Goal: Task Accomplishment & Management: Use online tool/utility

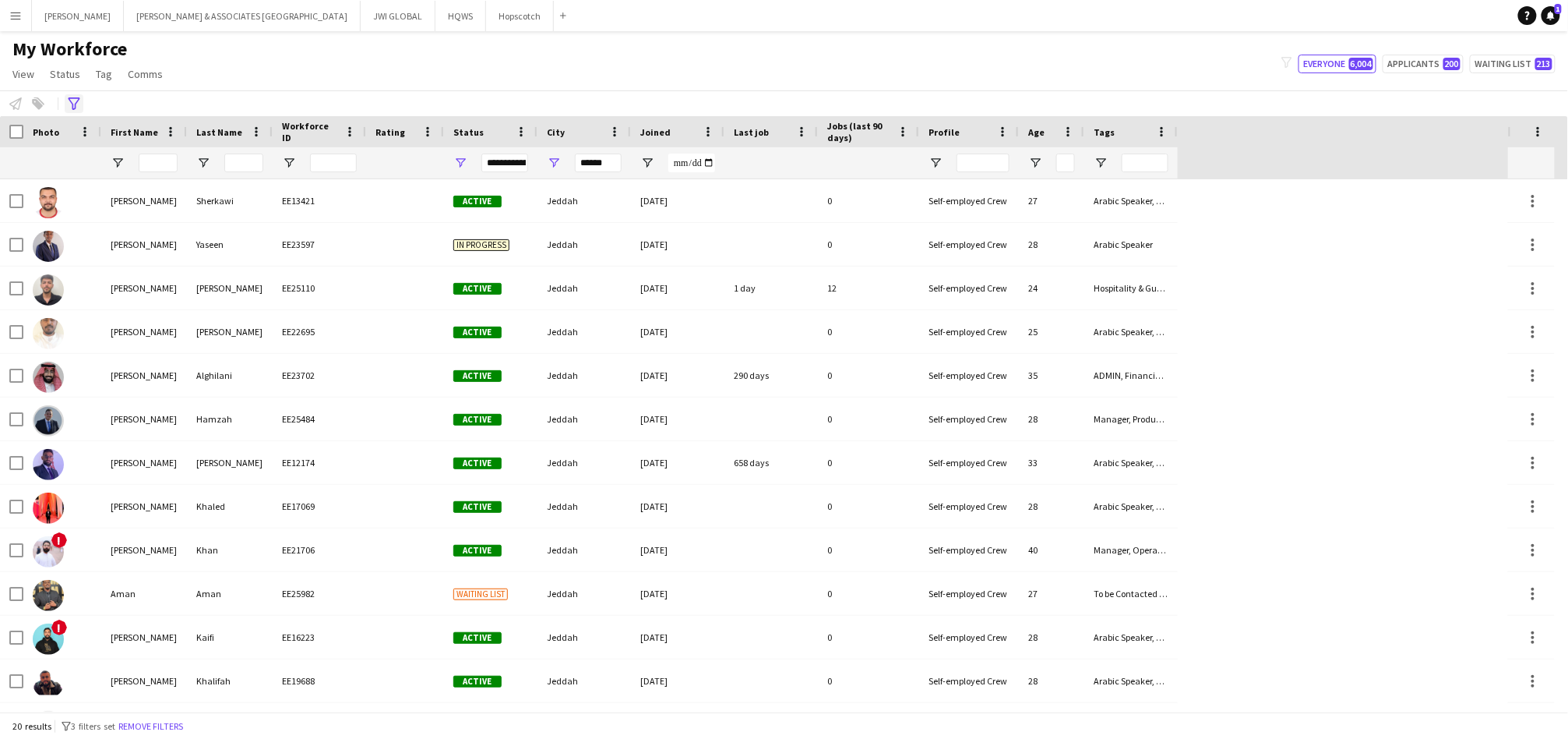
click at [75, 110] on div "Advanced filters" at bounding box center [74, 104] width 19 height 19
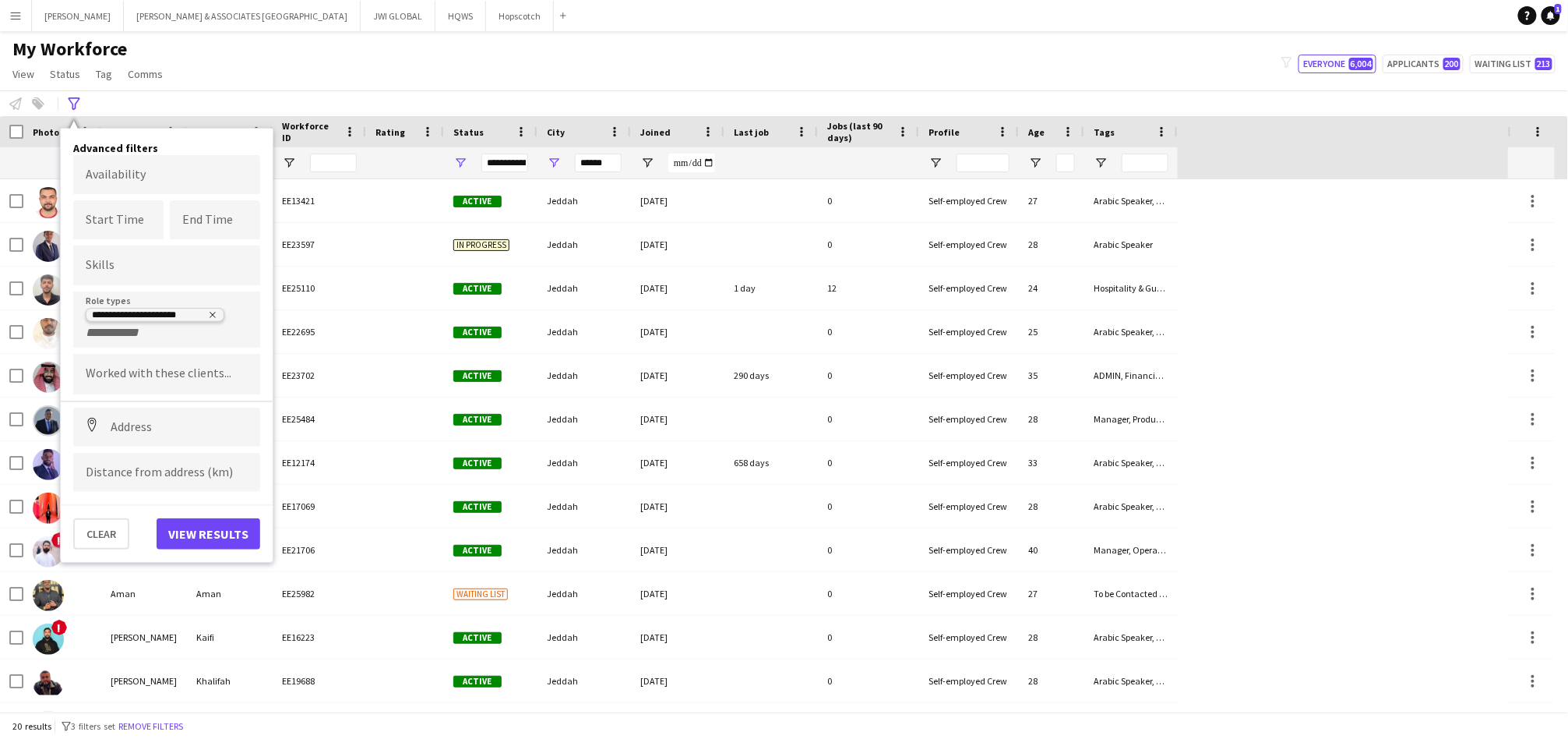
click at [216, 311] on icon "Remove tag" at bounding box center [213, 314] width 9 height 9
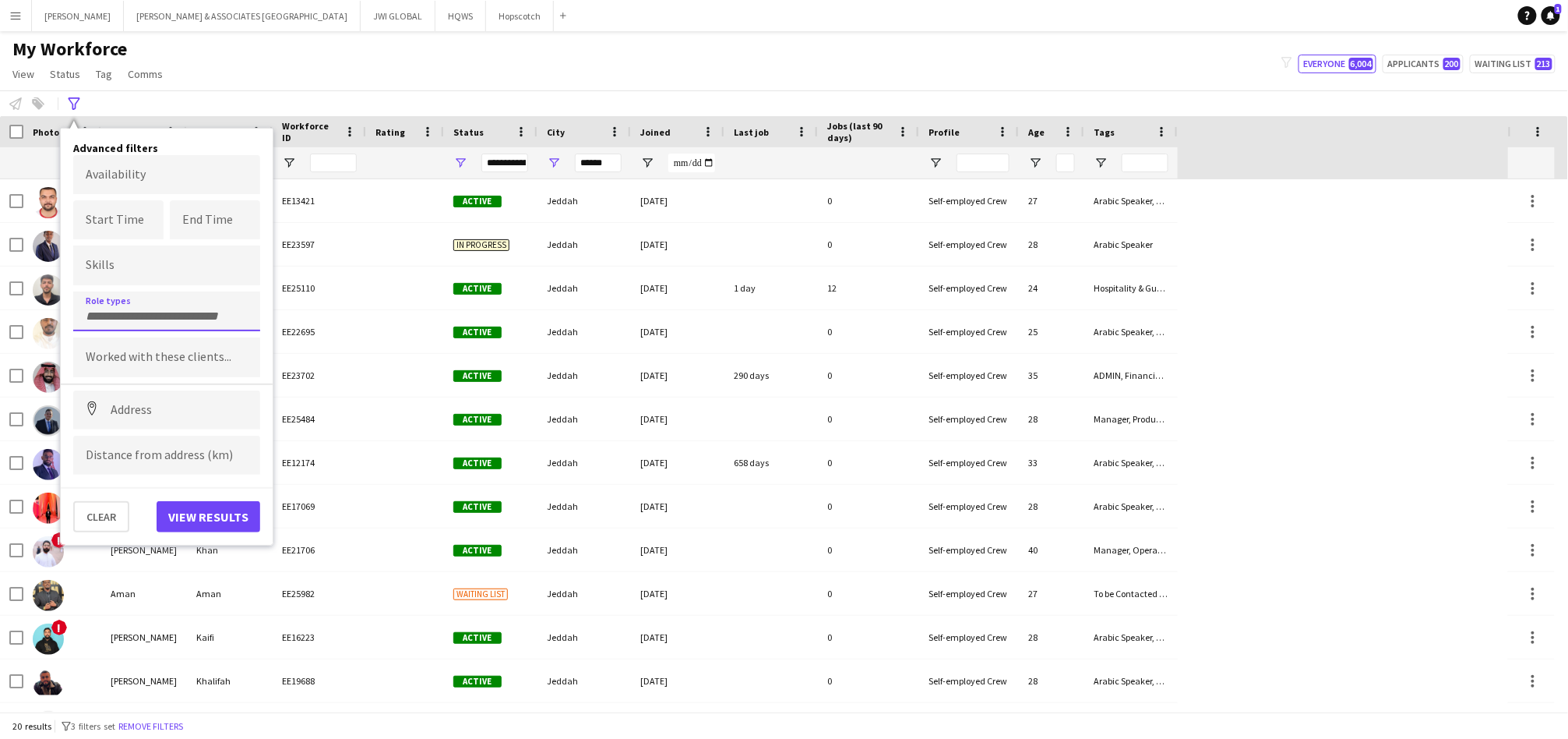
click at [216, 311] on input "Type to search role types..." at bounding box center [167, 316] width 162 height 14
type input "**********"
click at [206, 422] on div "Production Manager" at bounding box center [167, 429] width 187 height 37
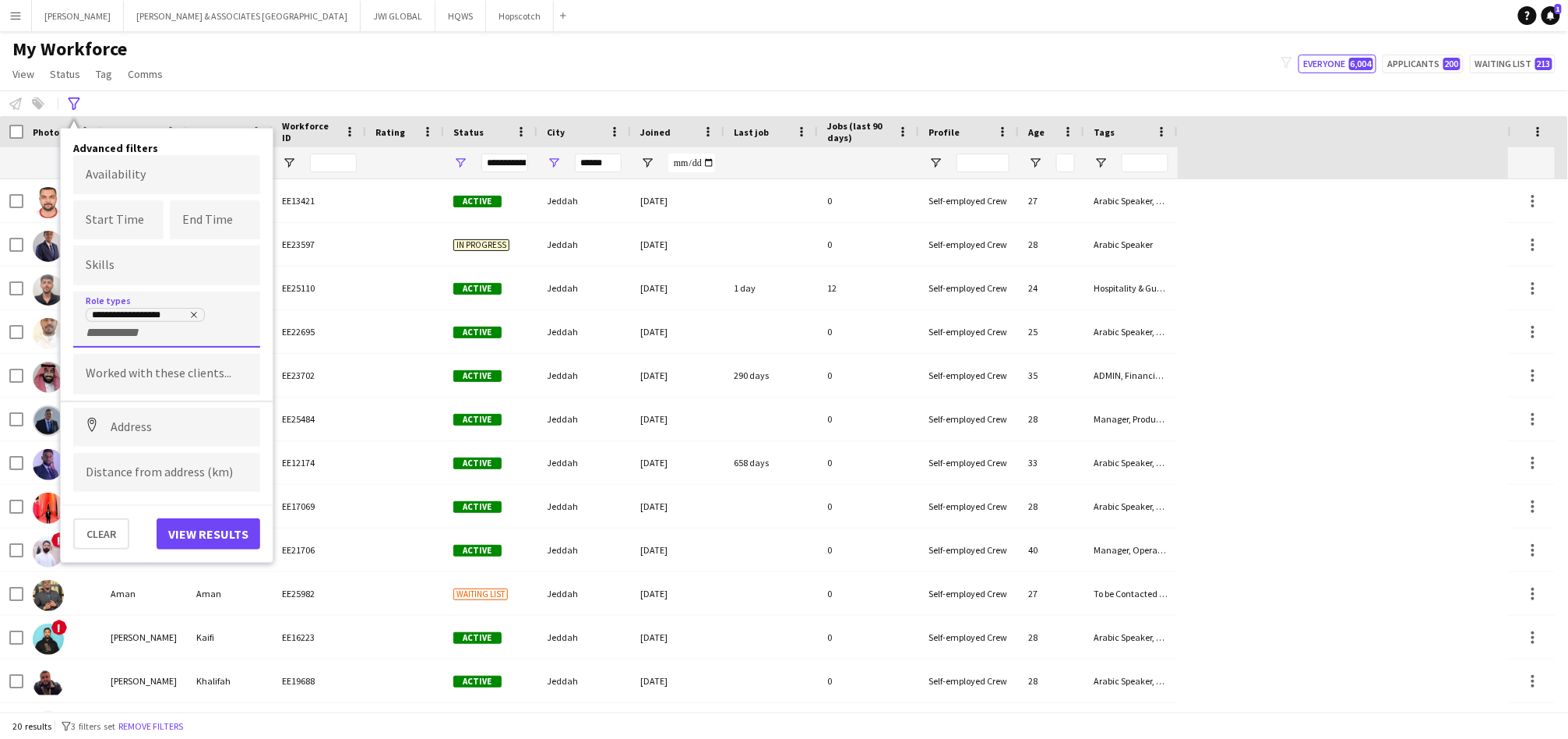
type input "*"
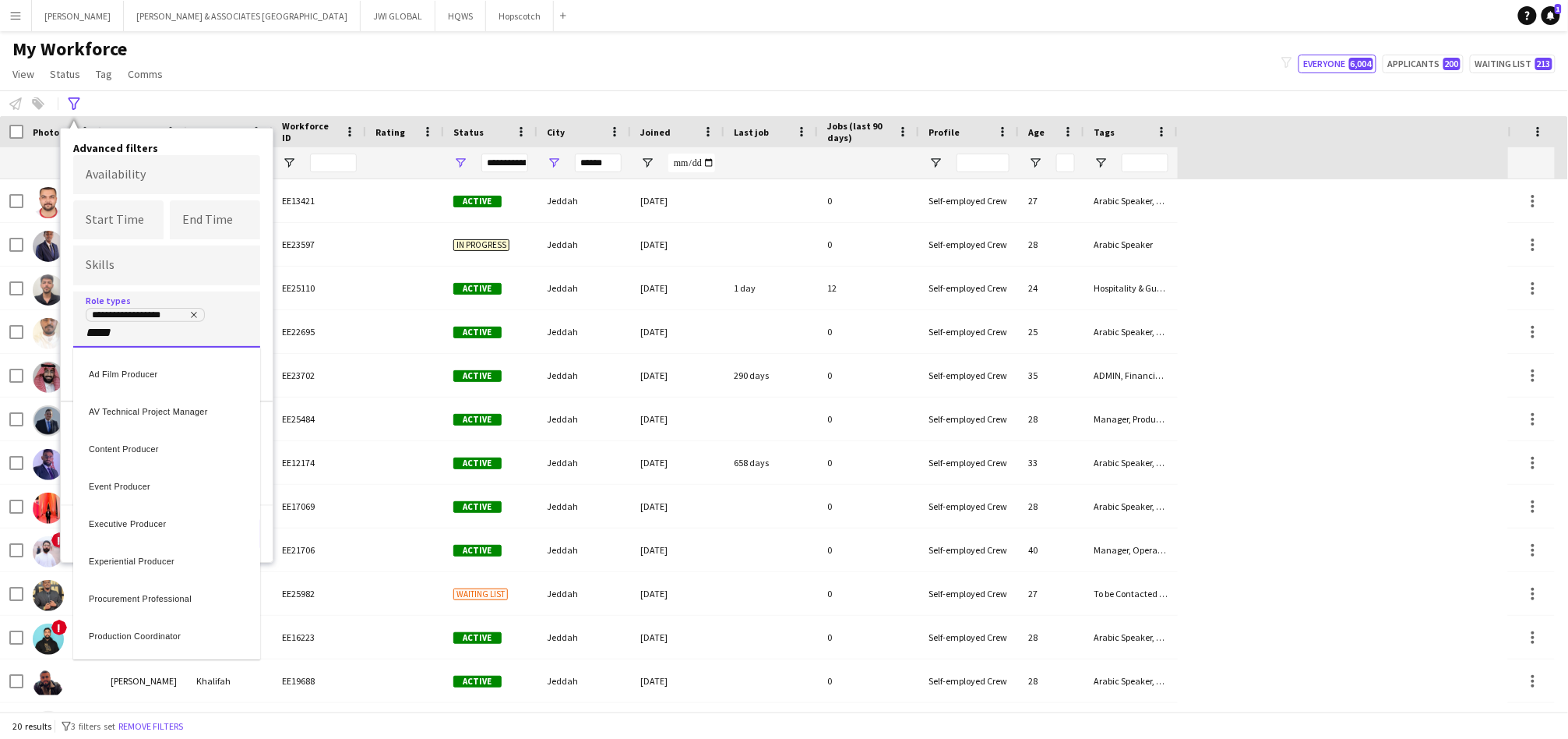
type input "******"
click at [116, 590] on div "Production Director" at bounding box center [167, 595] width 187 height 37
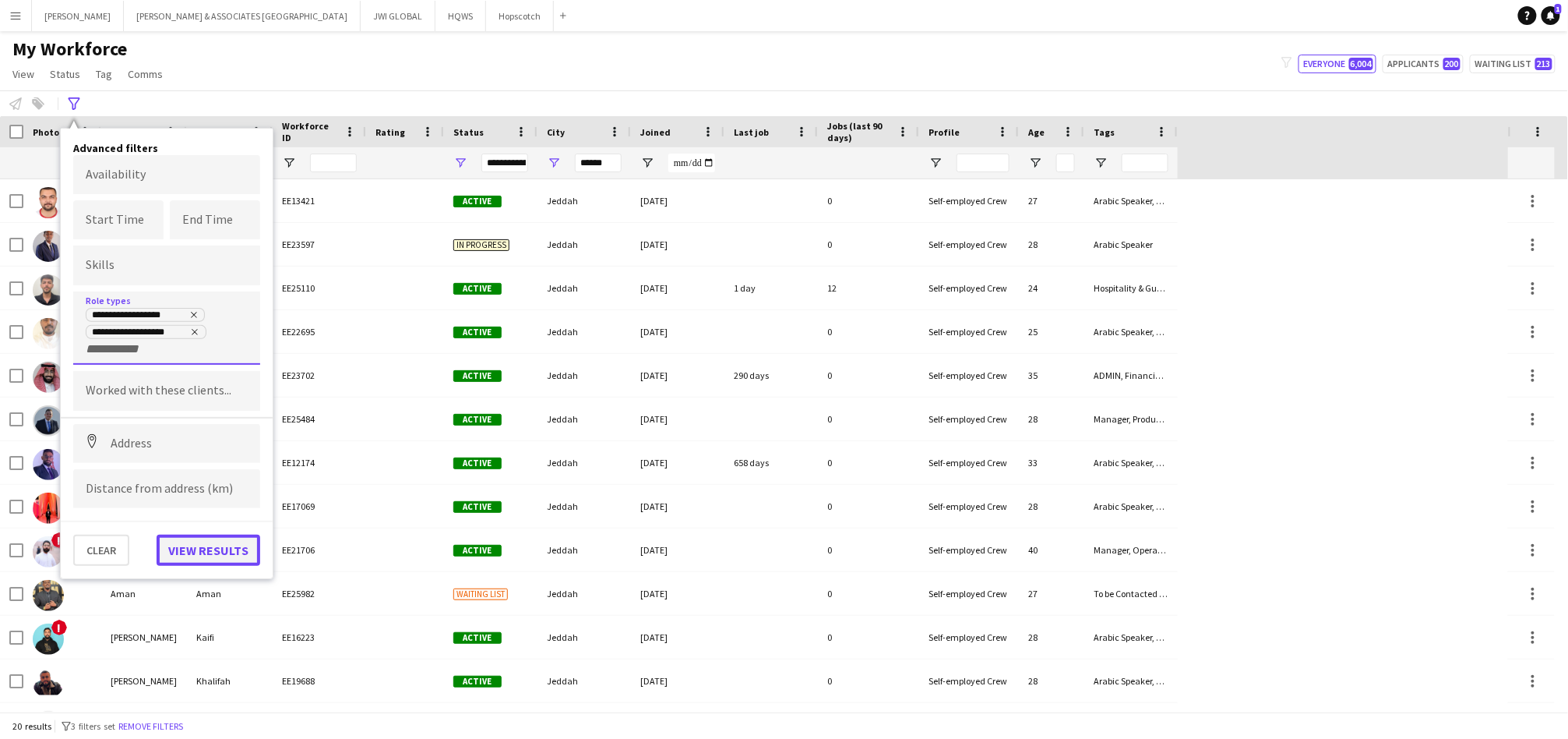
click at [227, 537] on button "View results" at bounding box center [208, 550] width 104 height 31
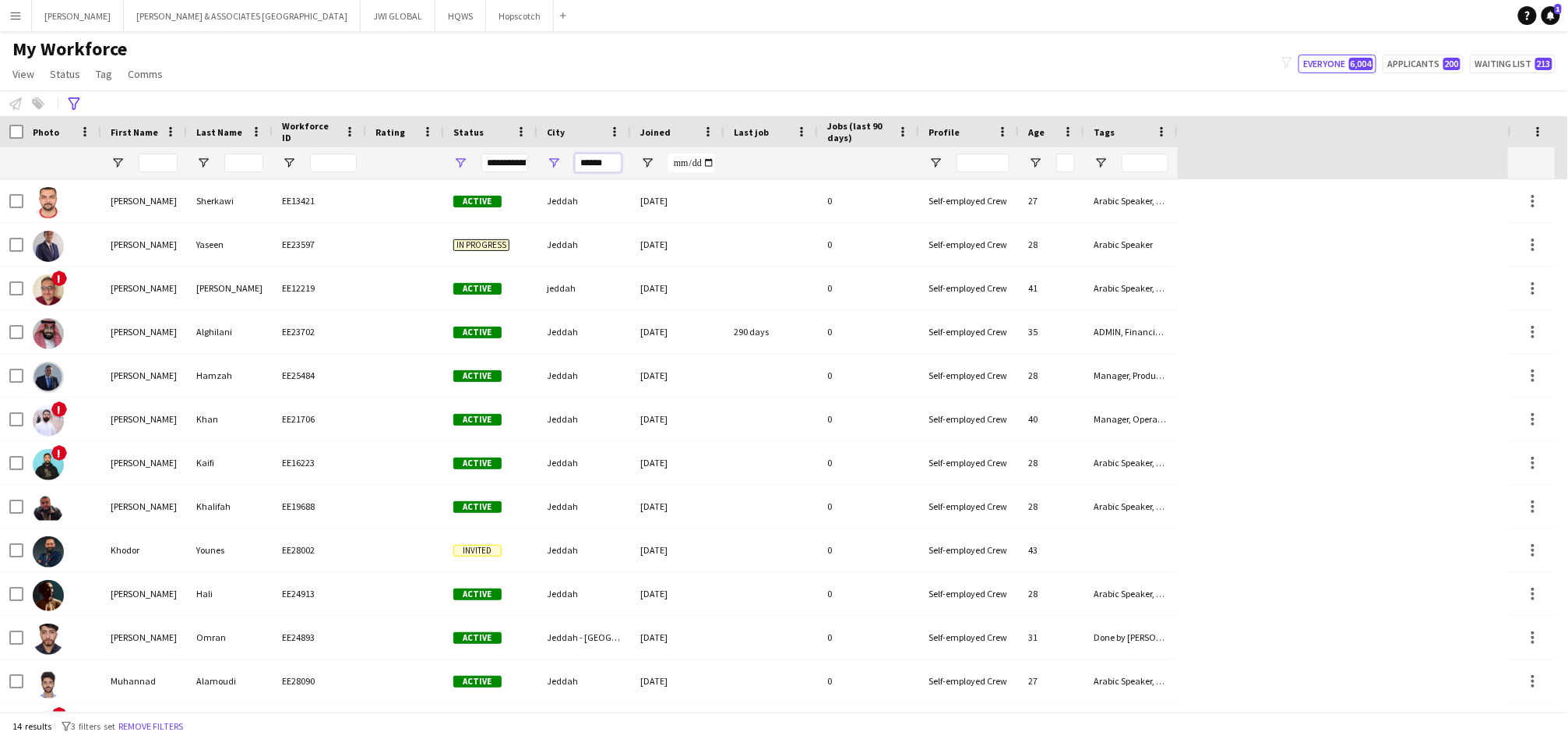
click at [594, 158] on input "******" at bounding box center [598, 163] width 47 height 19
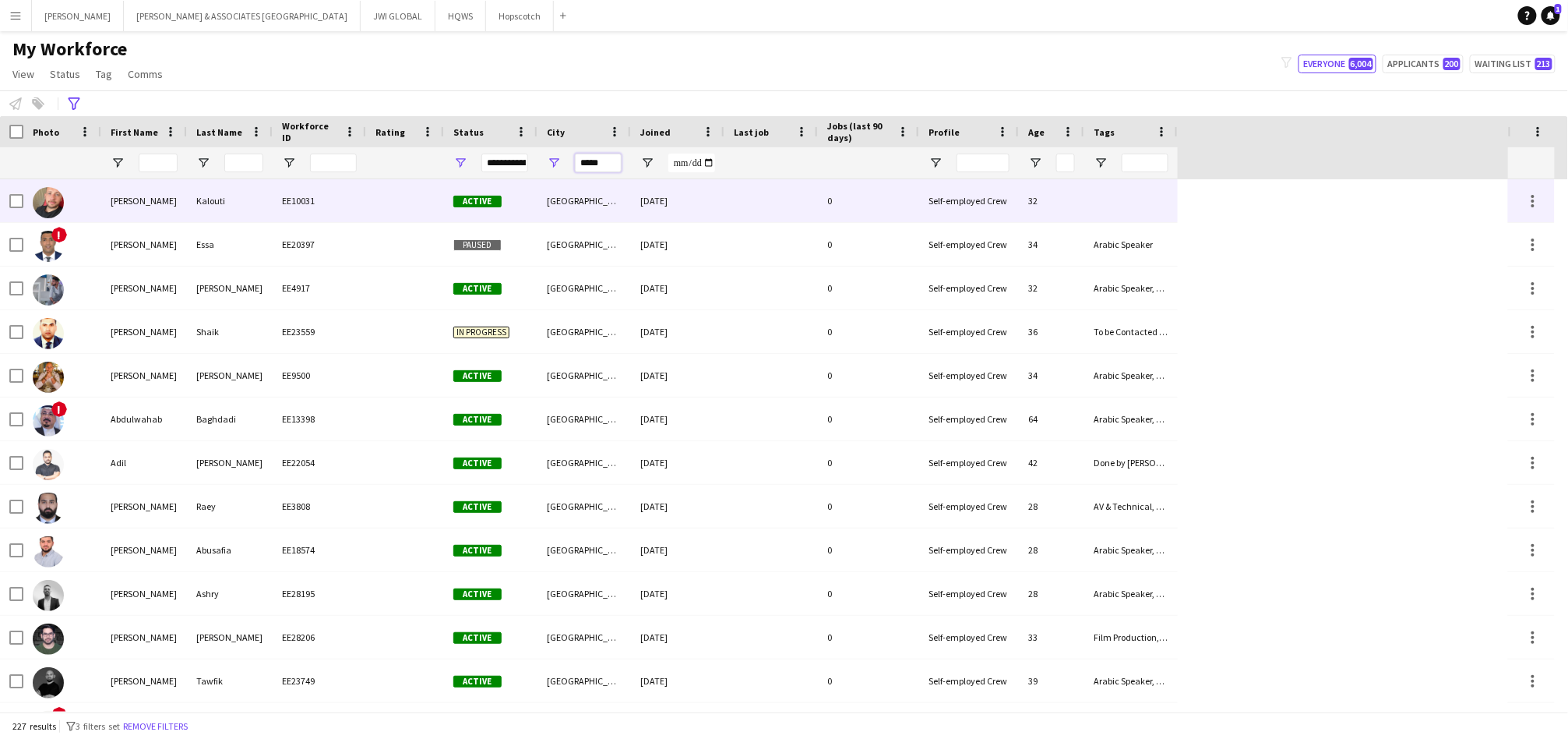
type input "*****"
click at [346, 202] on div "EE10031" at bounding box center [319, 201] width 94 height 43
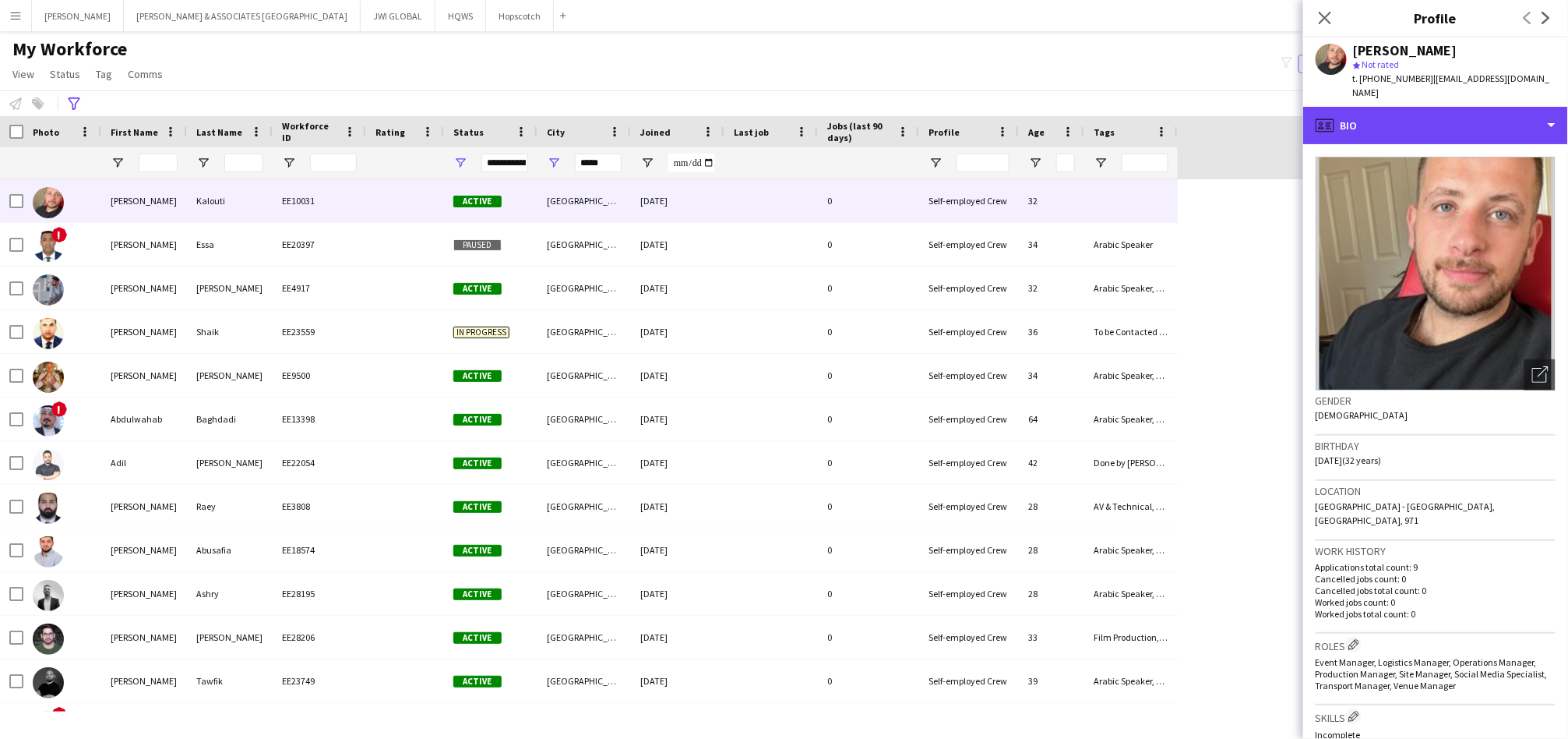
drag, startPoint x: 1374, startPoint y: 115, endPoint x: 1373, endPoint y: 132, distance: 17.0
click at [1373, 132] on div "profile Bio Bio Bio Company application Company application About you About you…" at bounding box center [1436, 423] width 265 height 632
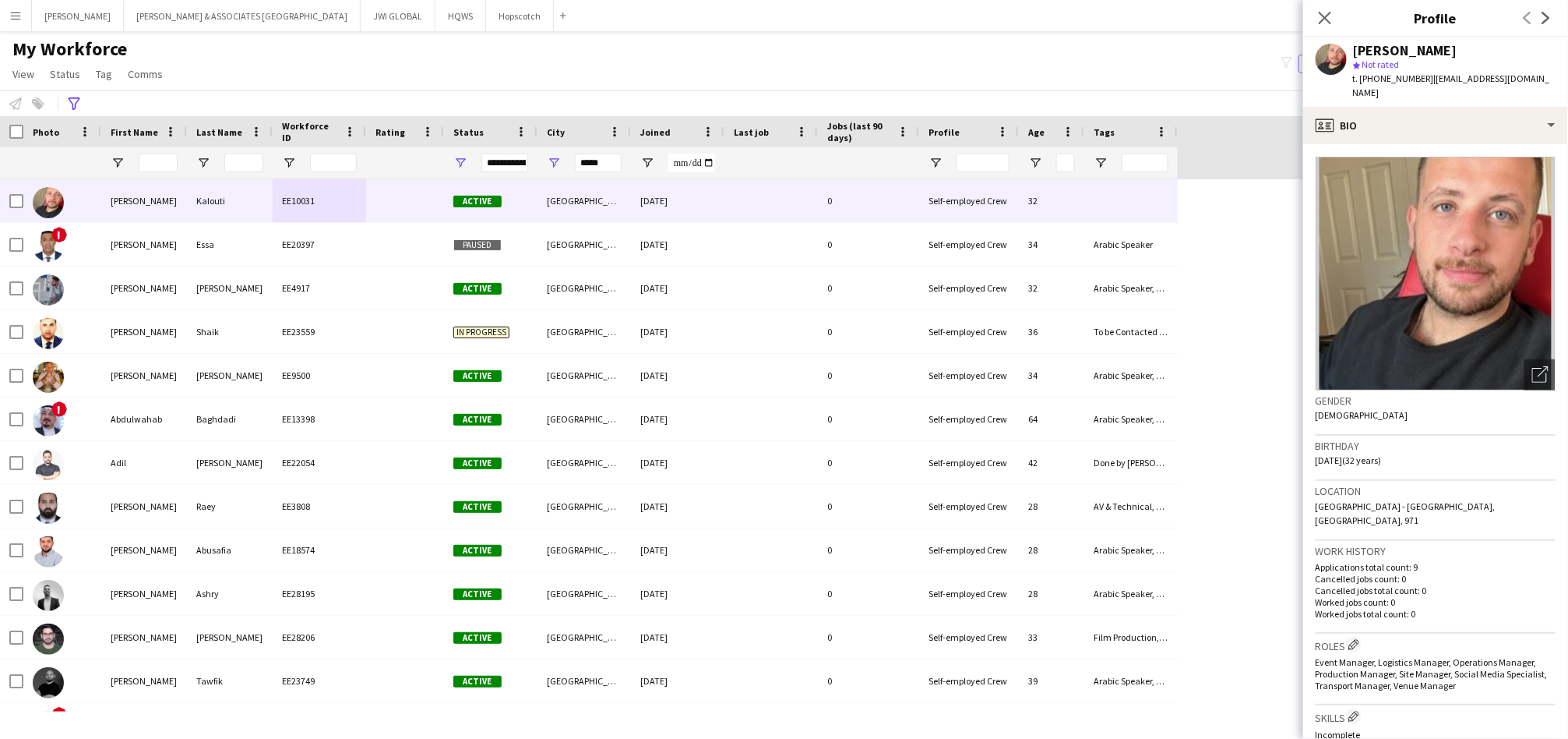
click at [1373, 144] on app-crew-profile-bio "Open photos pop-in Gender [DEMOGRAPHIC_DATA] Birthday [DEMOGRAPHIC_DATA] (32 ye…" at bounding box center [1436, 442] width 265 height 595
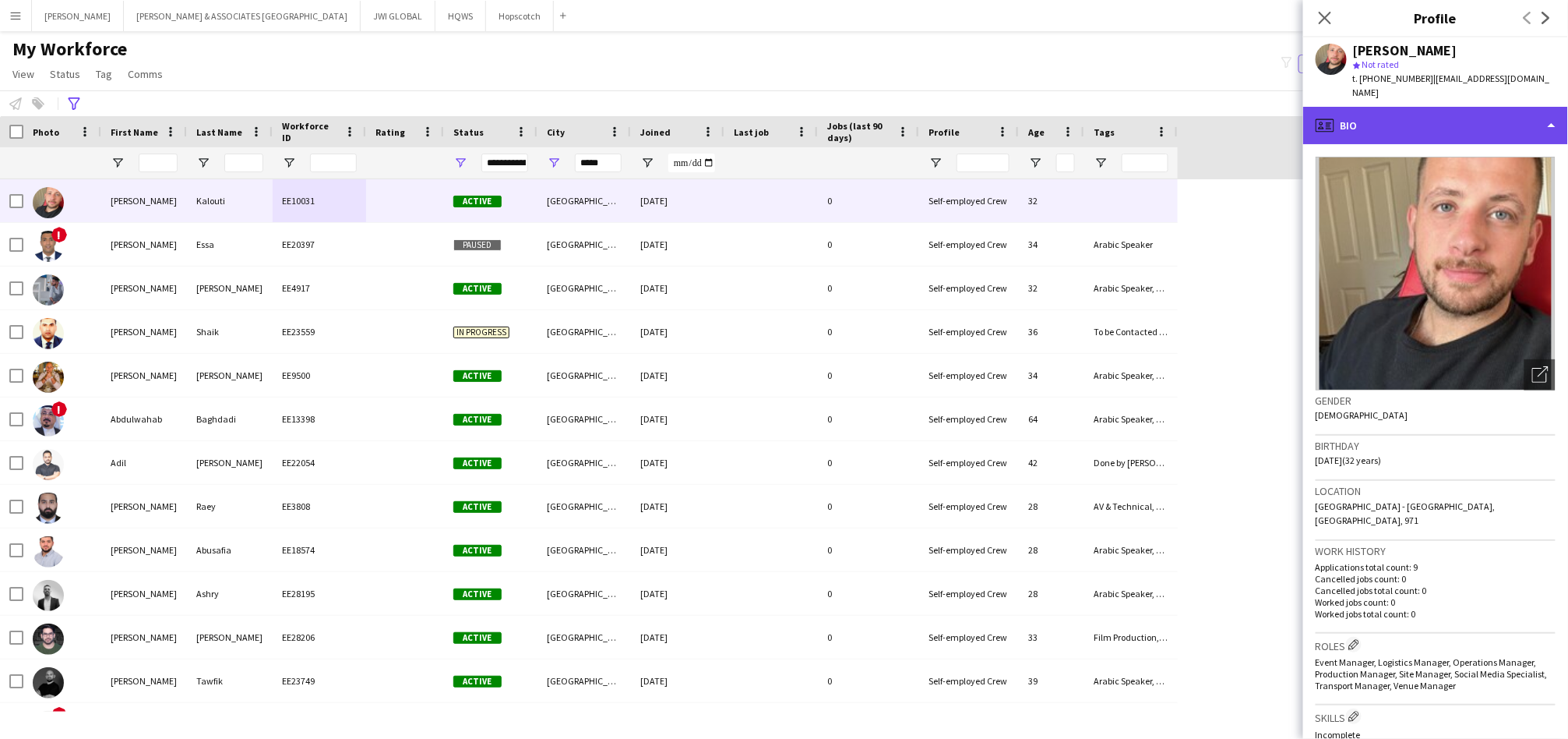
click at [1382, 107] on div "profile Bio" at bounding box center [1436, 126] width 265 height 37
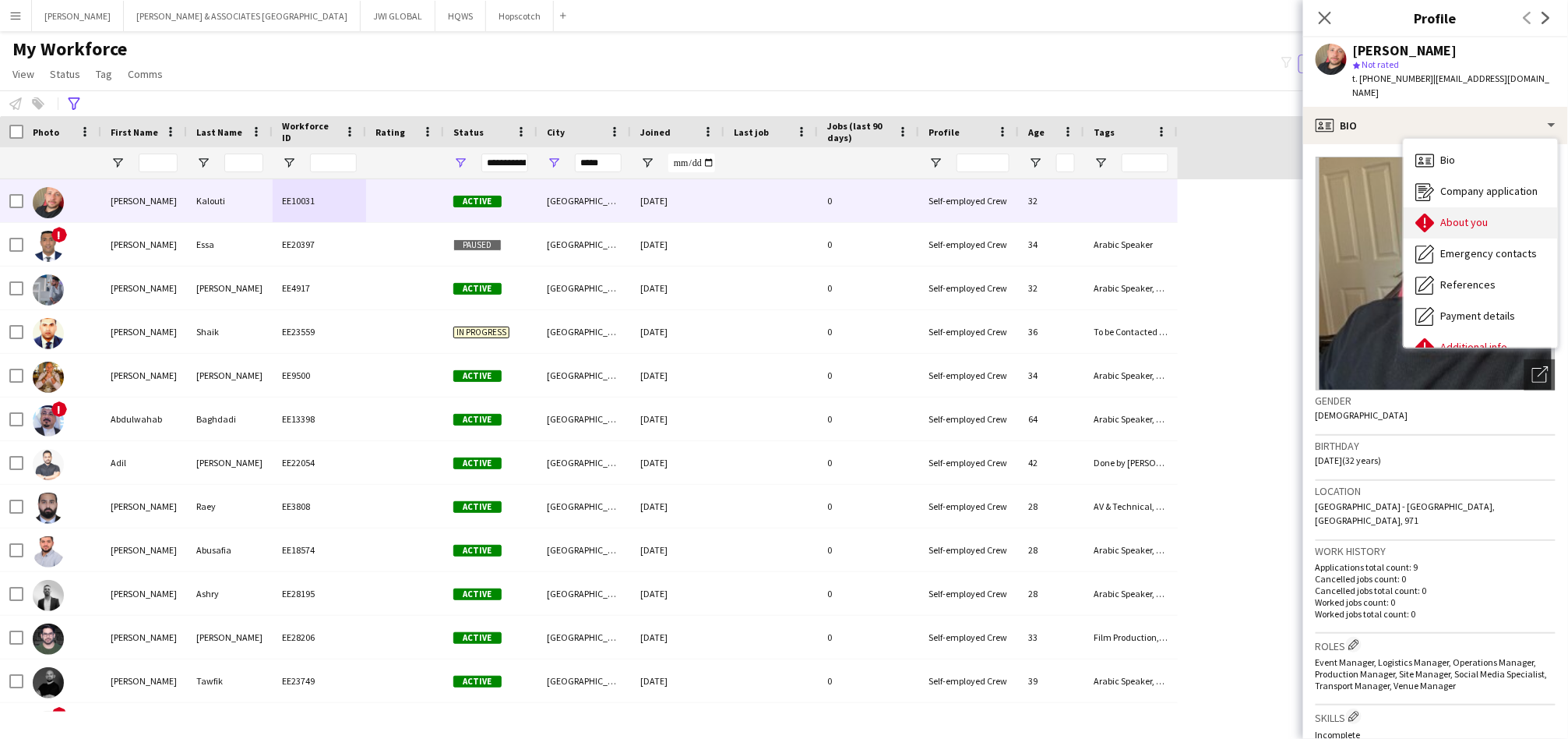
click at [1428, 215] on icon at bounding box center [1425, 223] width 19 height 19
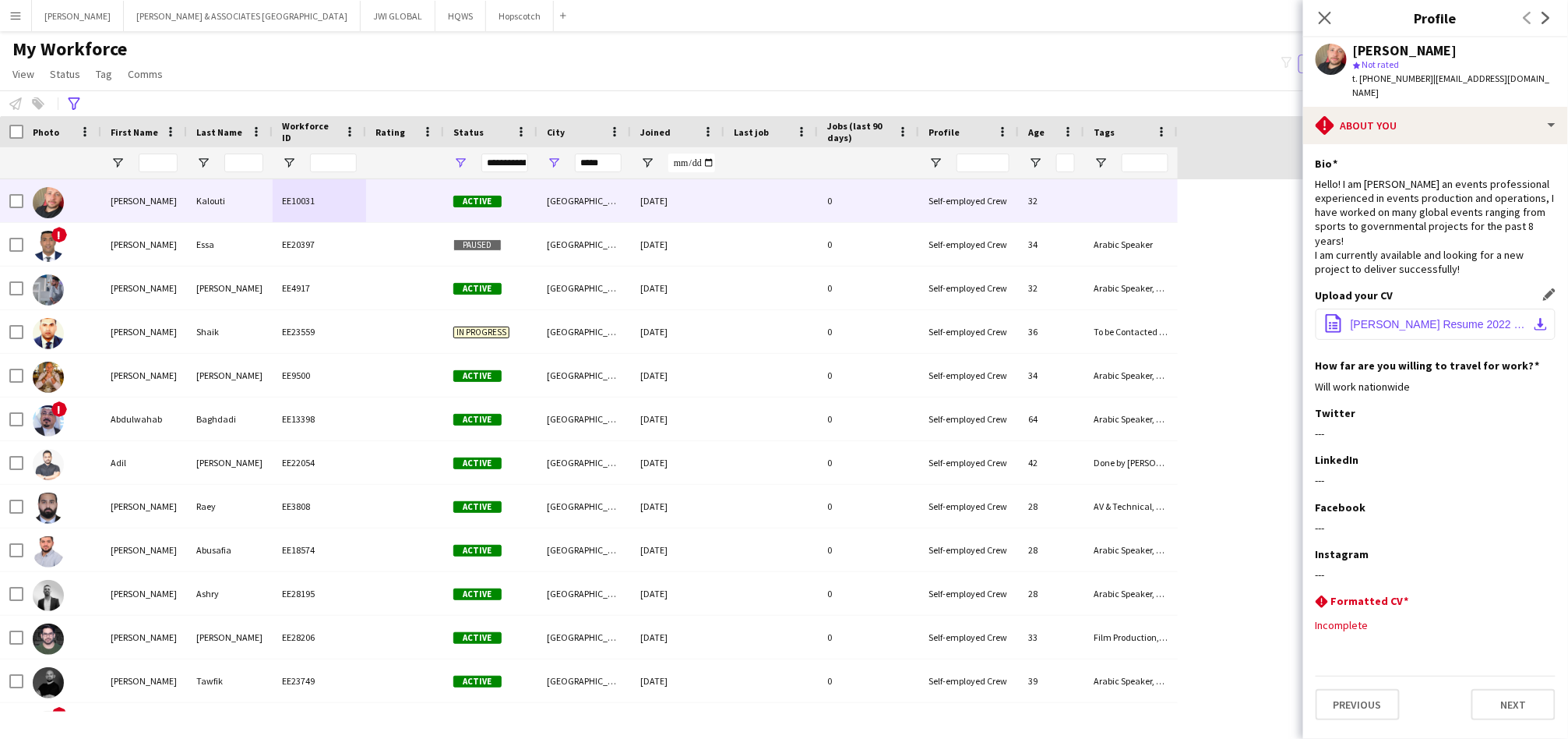
click at [1410, 318] on span "[PERSON_NAME] Resume 2022 V1.pdf" at bounding box center [1439, 324] width 176 height 12
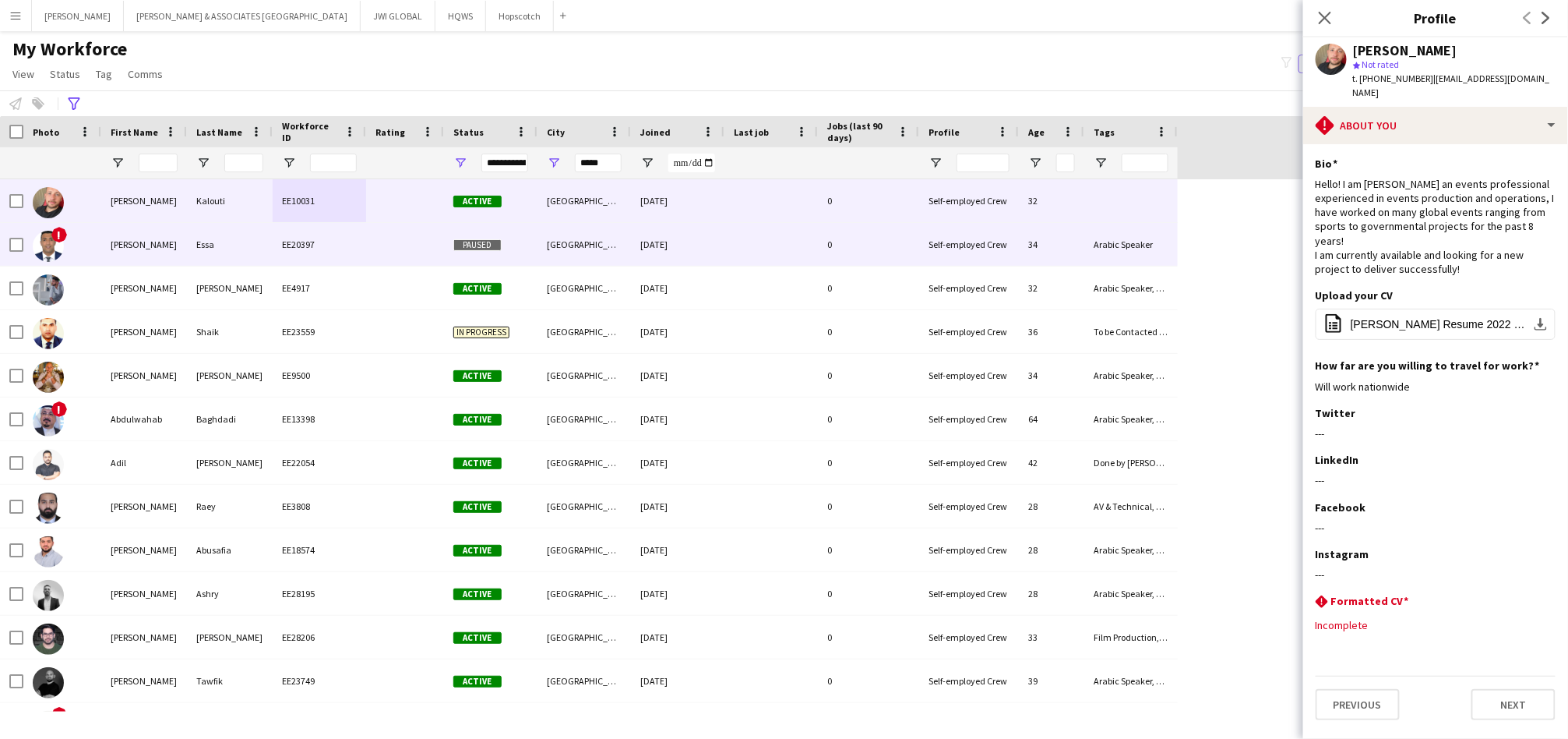
click at [279, 257] on div "EE20397" at bounding box center [319, 244] width 94 height 43
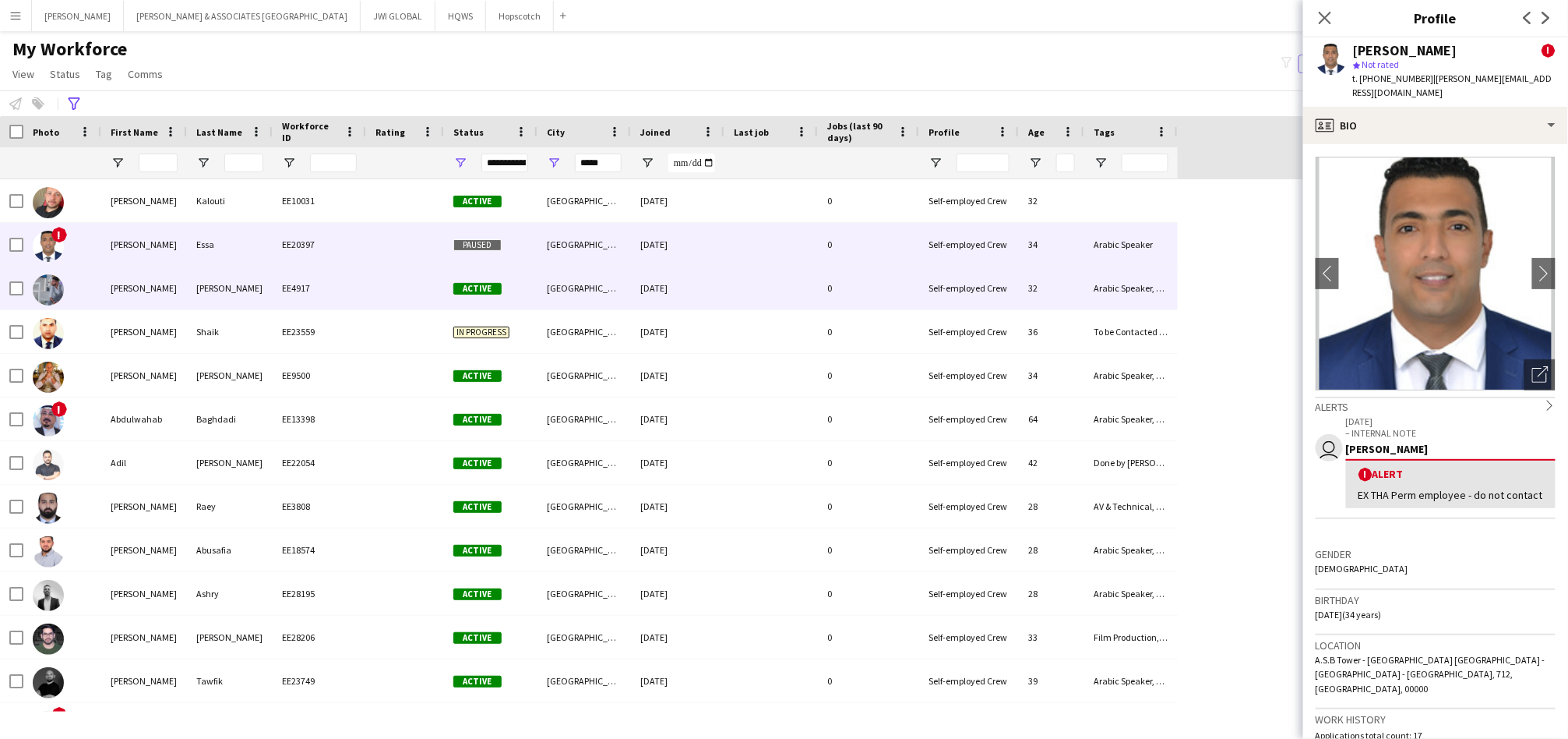
click at [360, 283] on div "EE4917" at bounding box center [319, 288] width 94 height 43
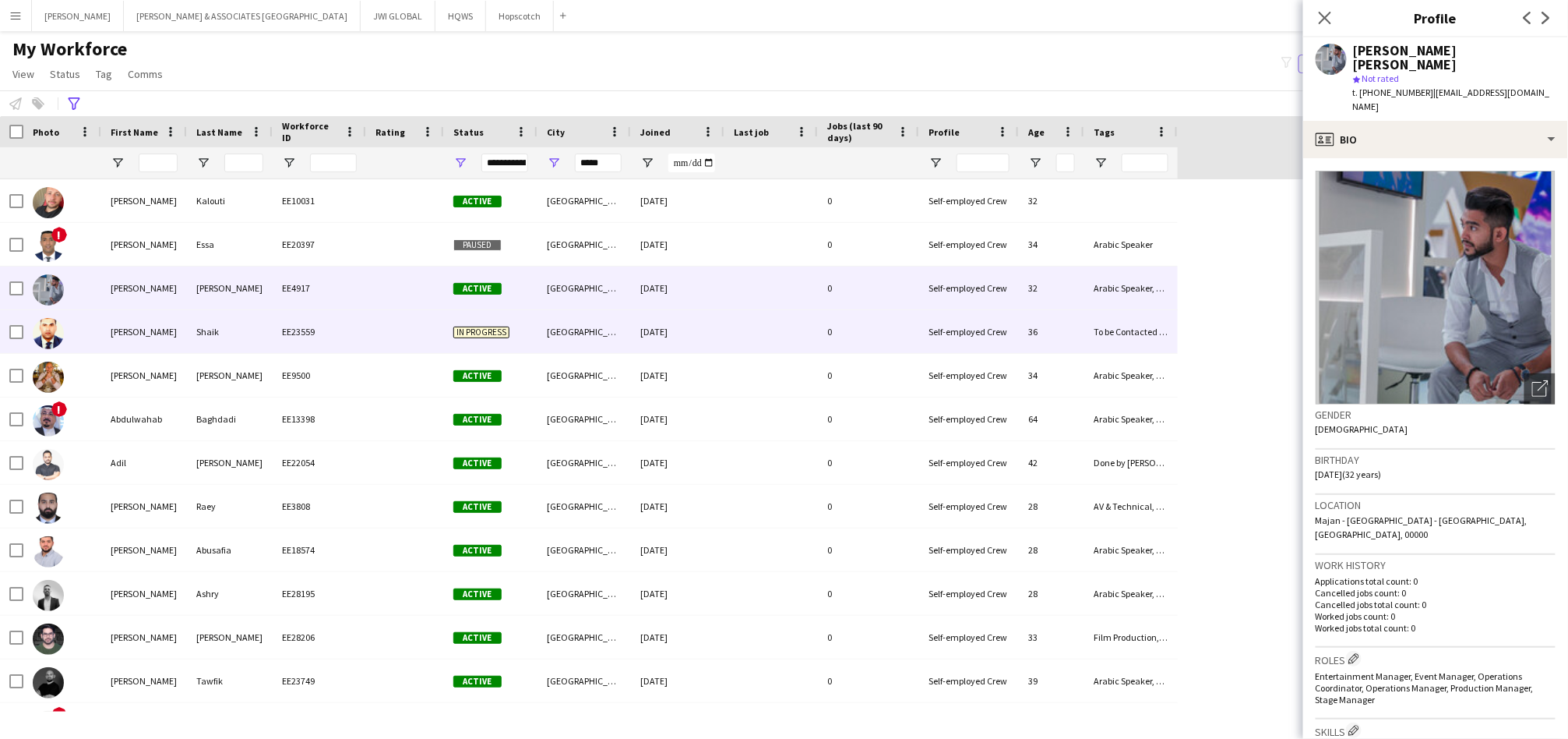
click at [293, 332] on div "EE23559" at bounding box center [319, 331] width 94 height 43
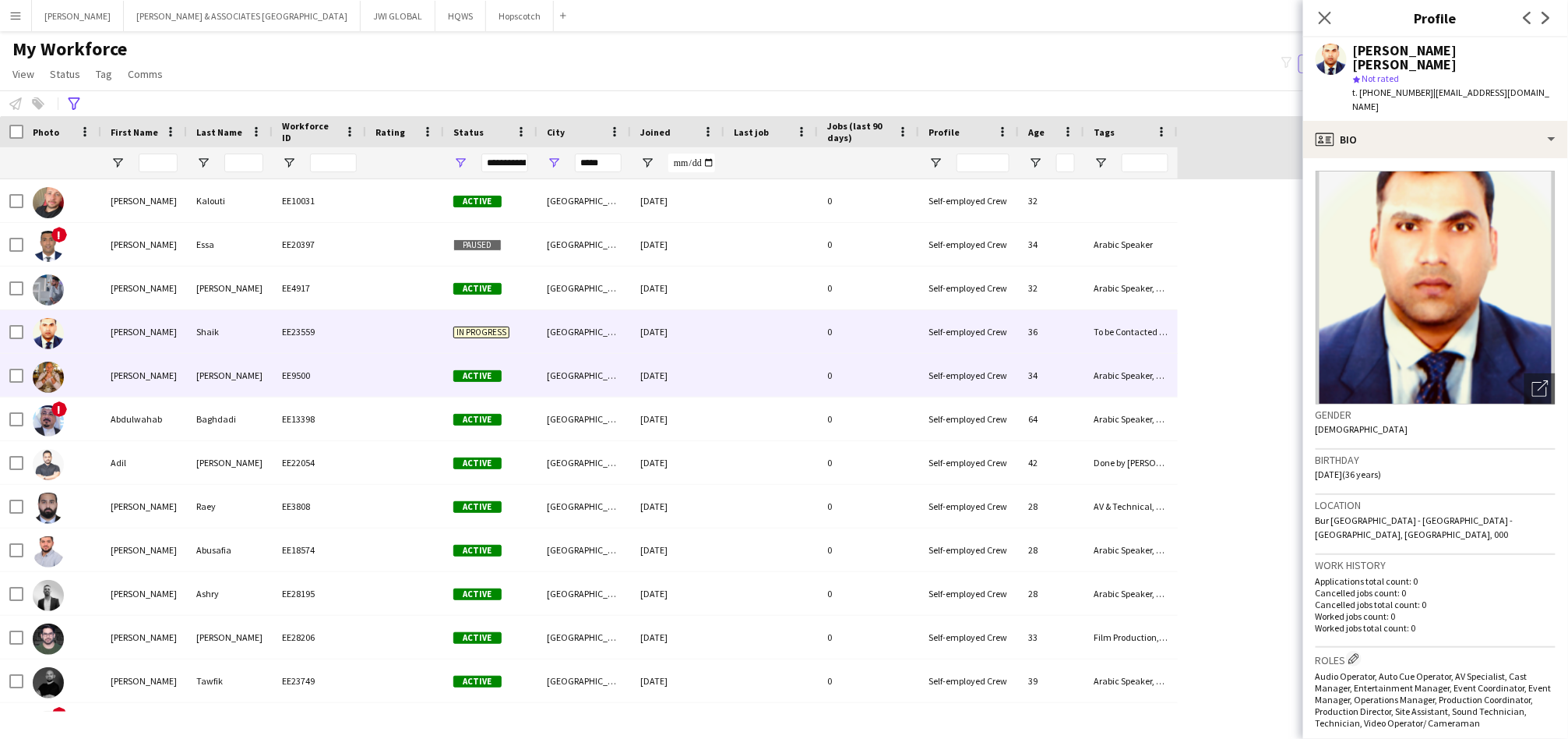
click at [191, 375] on div "[PERSON_NAME]" at bounding box center [230, 375] width 86 height 43
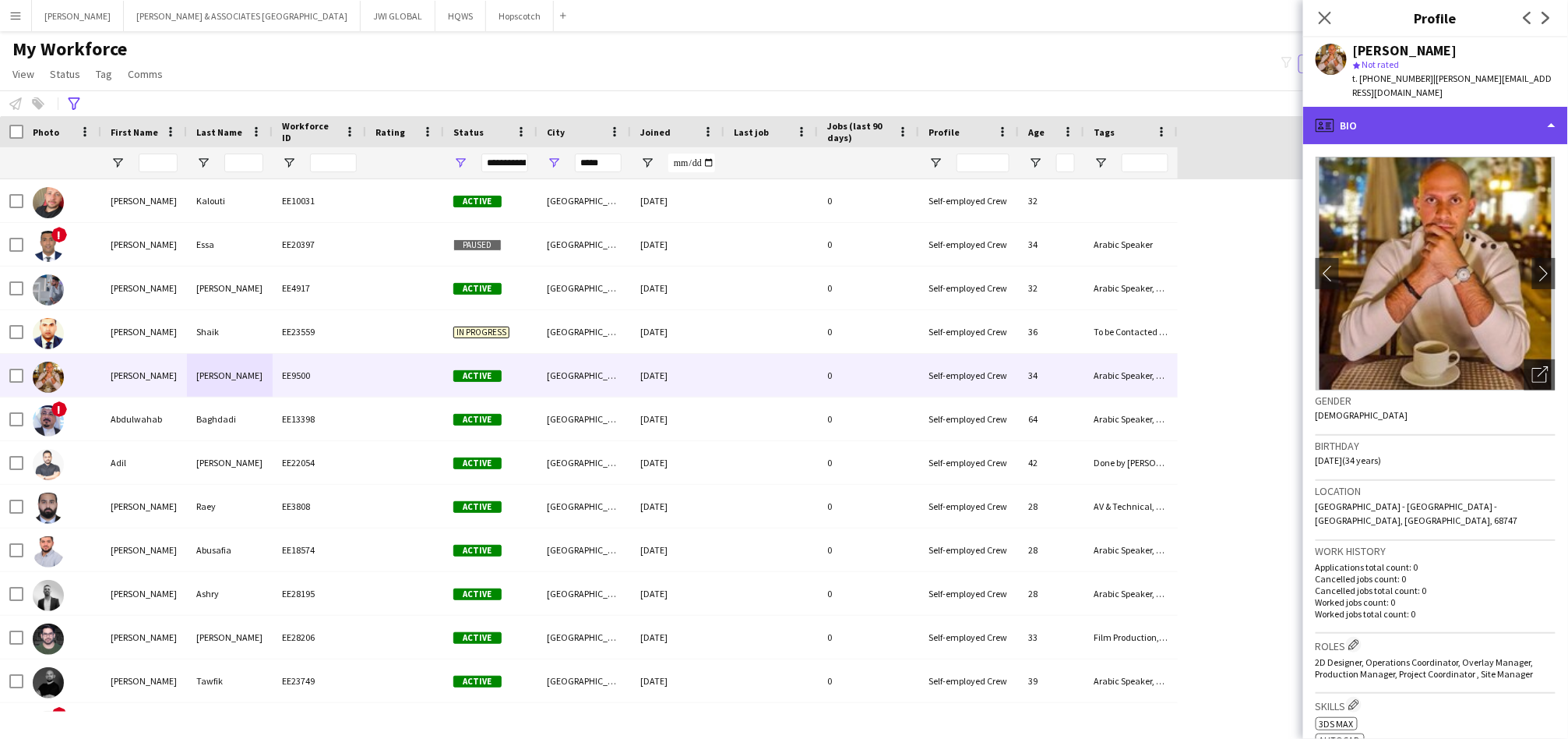
click at [1497, 129] on div "profile Bio" at bounding box center [1436, 126] width 265 height 37
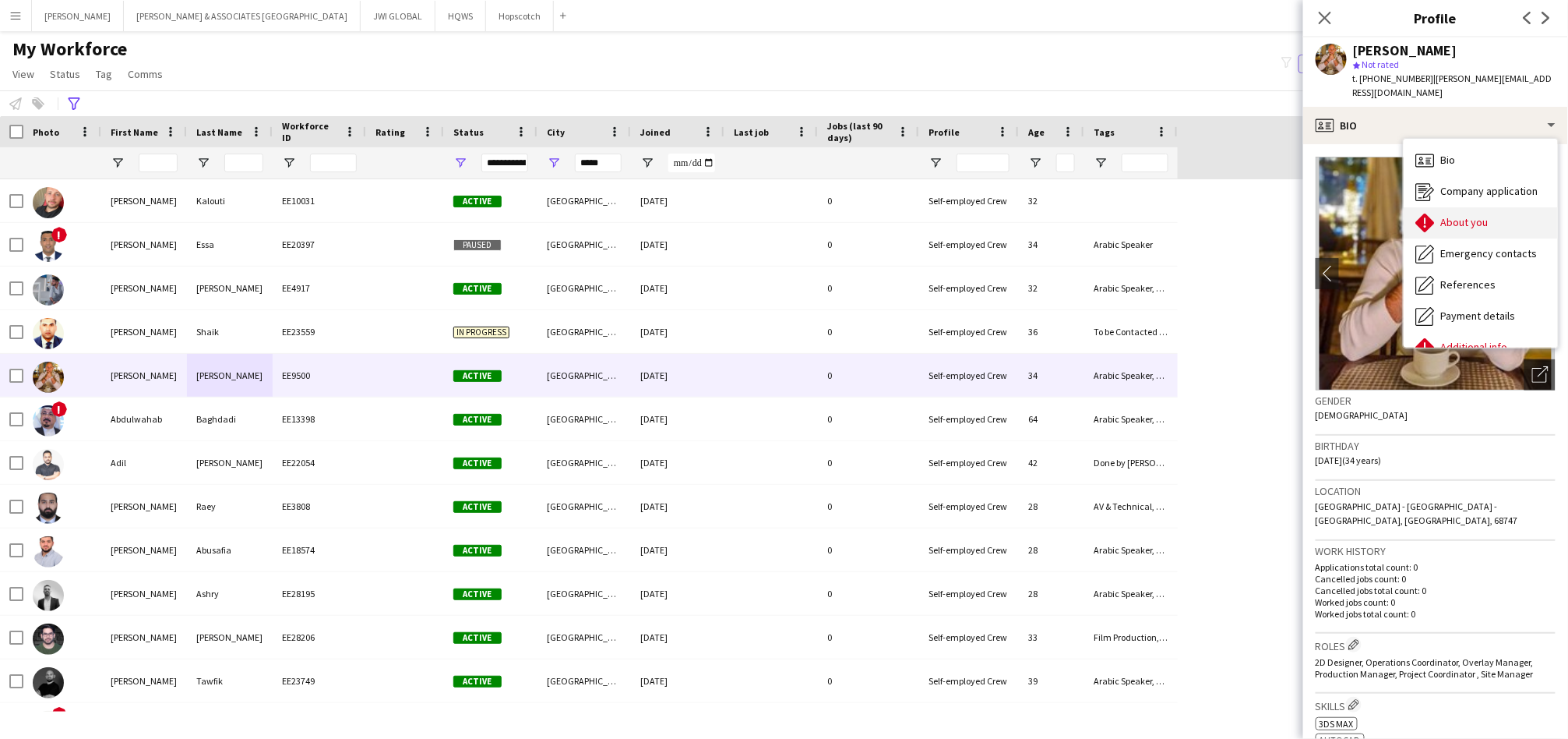
click at [1468, 219] on span "About you" at bounding box center [1464, 222] width 48 height 14
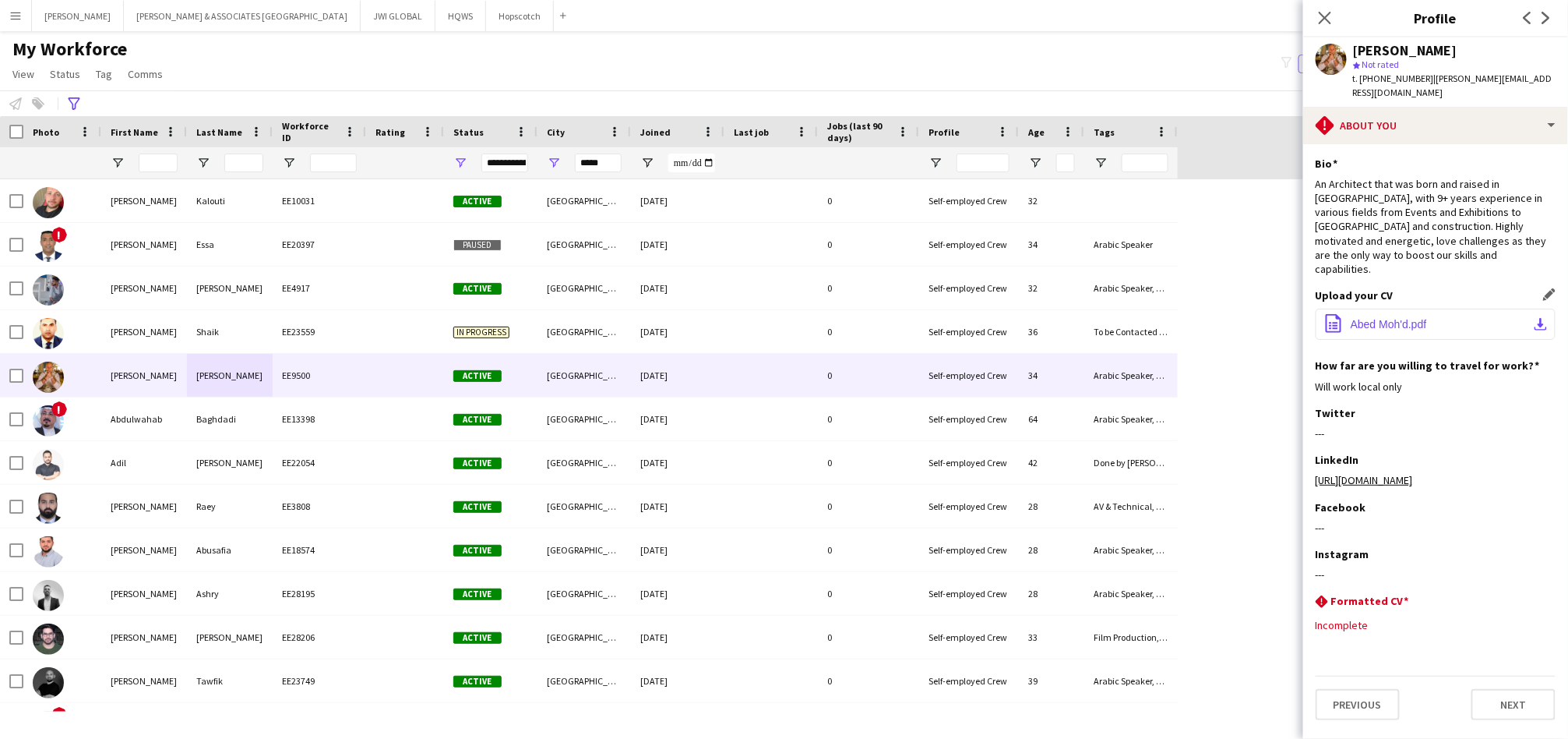
click at [1417, 318] on span "Abed Moh'd.pdf" at bounding box center [1389, 324] width 76 height 12
